Goal: Information Seeking & Learning: Stay updated

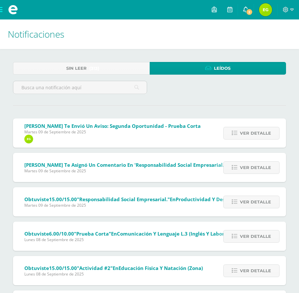
click at [248, 8] on span "2" at bounding box center [249, 11] width 7 height 7
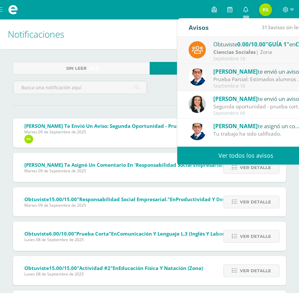
click at [241, 52] on strong "Ciencias Sociales" at bounding box center [234, 51] width 43 height 7
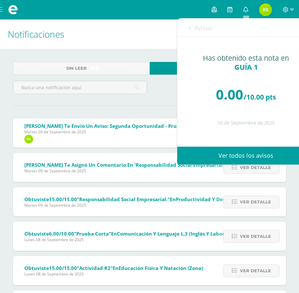
click at [188, 25] on div "Avisos 312 avisos sin leer Avisos" at bounding box center [245, 28] width 137 height 18
click at [193, 26] on link "Avisos" at bounding box center [200, 28] width 23 height 19
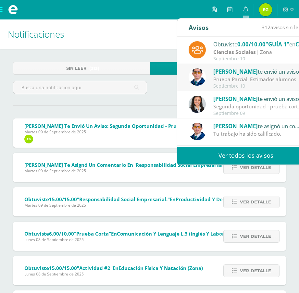
click at [227, 74] on span "[PERSON_NAME]" at bounding box center [235, 71] width 44 height 7
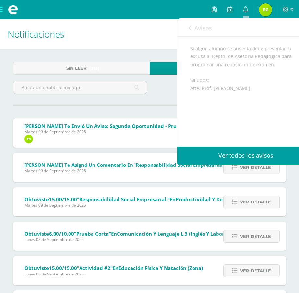
scroll to position [119, 0]
click at [188, 24] on div "Avisos 311 avisos sin leer Avisos" at bounding box center [245, 28] width 137 height 18
click at [192, 25] on link "Avisos" at bounding box center [200, 28] width 23 height 19
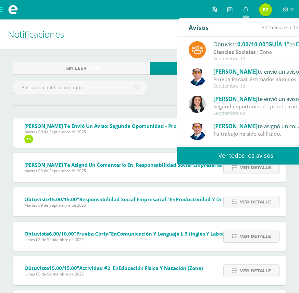
click at [236, 107] on div "Segunda oportunidad - prueba corta: Estimado alumno Recuerda que para esta eval…" at bounding box center [258, 106] width 90 height 7
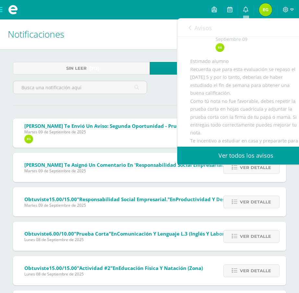
scroll to position [21, 0]
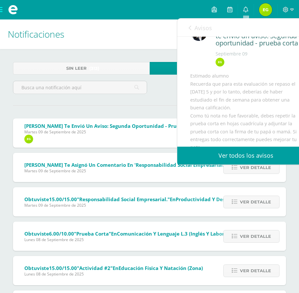
click at [190, 28] on icon at bounding box center [190, 27] width 3 height 5
